Goal: Download file/media

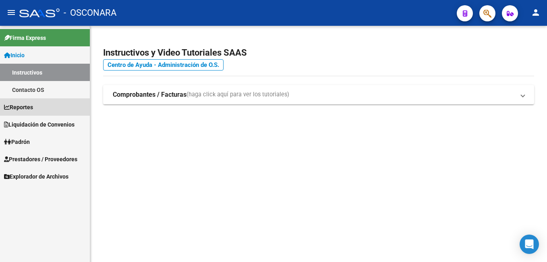
click at [31, 108] on span "Reportes" at bounding box center [18, 107] width 29 height 9
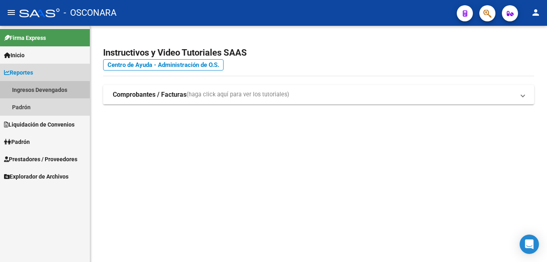
click at [31, 89] on link "Ingresos Devengados" at bounding box center [45, 89] width 90 height 17
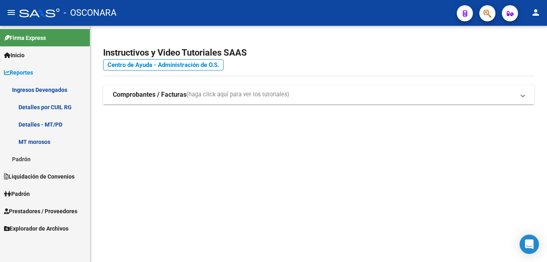
click at [33, 92] on link "Ingresos Devengados" at bounding box center [45, 89] width 90 height 17
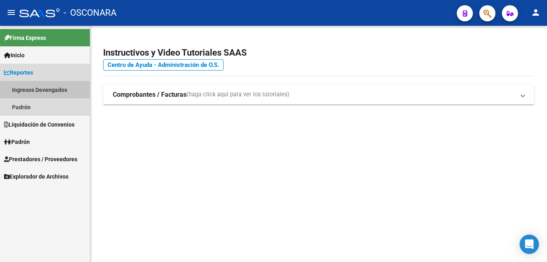
click at [26, 90] on link "Ingresos Devengados" at bounding box center [45, 89] width 90 height 17
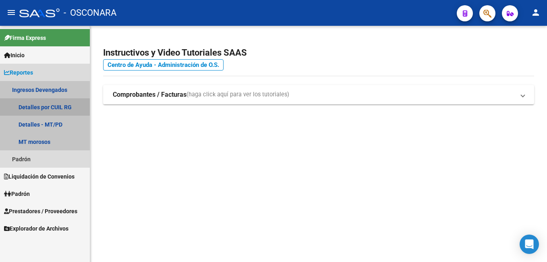
click at [34, 106] on link "Detalles por CUIL RG" at bounding box center [45, 106] width 90 height 17
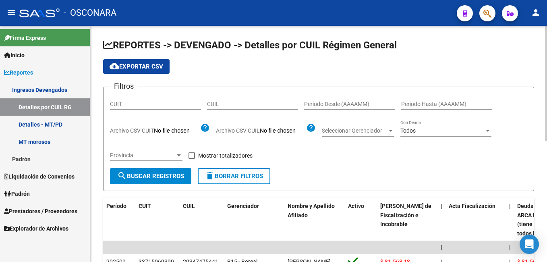
click at [139, 104] on input "CUIT" at bounding box center [155, 104] width 91 height 7
paste input "30-50012729-1"
type input "30-50012729-1"
click at [324, 102] on input "Período Desde (AAAAMM)" at bounding box center [349, 104] width 91 height 7
type input "202508"
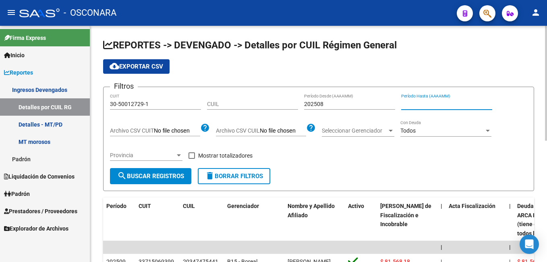
click at [412, 106] on input "Período Hasta (AAAAMM)" at bounding box center [446, 104] width 91 height 7
type input "202508"
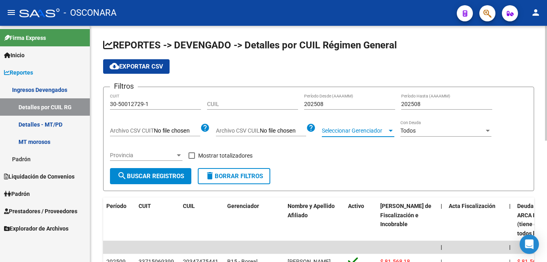
click at [393, 130] on div at bounding box center [391, 131] width 4 height 2
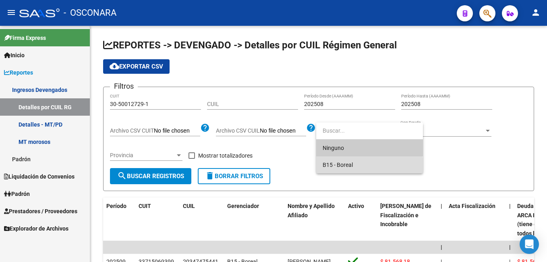
click at [356, 166] on span "B15 - Boreal" at bounding box center [370, 164] width 94 height 17
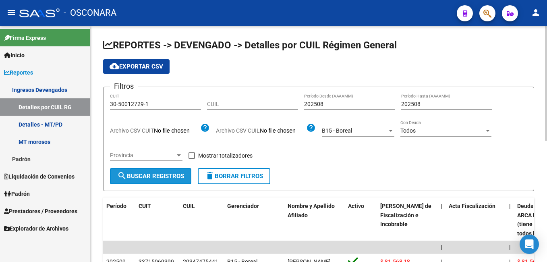
click at [178, 177] on span "search Buscar Registros" at bounding box center [150, 175] width 67 height 7
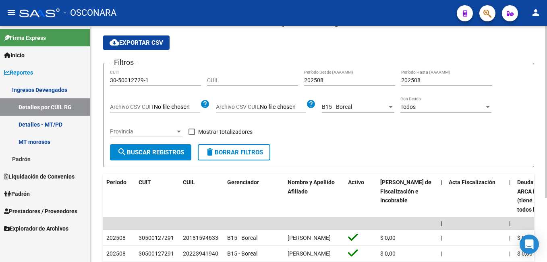
scroll to position [7, 0]
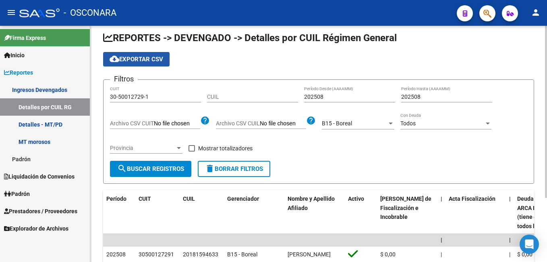
click at [141, 58] on span "cloud_download Exportar CSV" at bounding box center [137, 59] width 54 height 7
